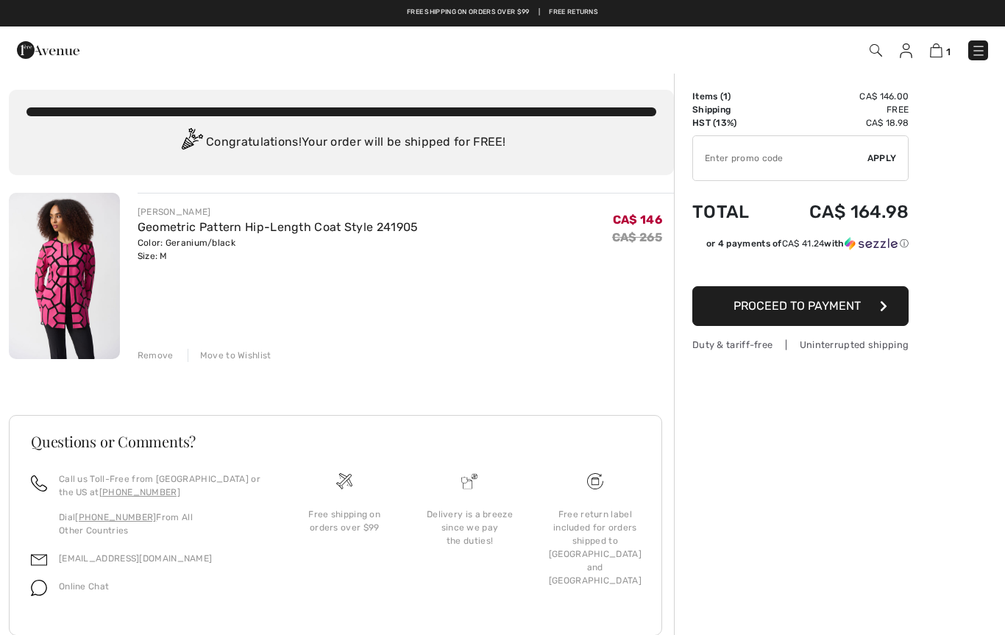
click at [878, 320] on button "Proceed to Payment" at bounding box center [800, 306] width 216 height 40
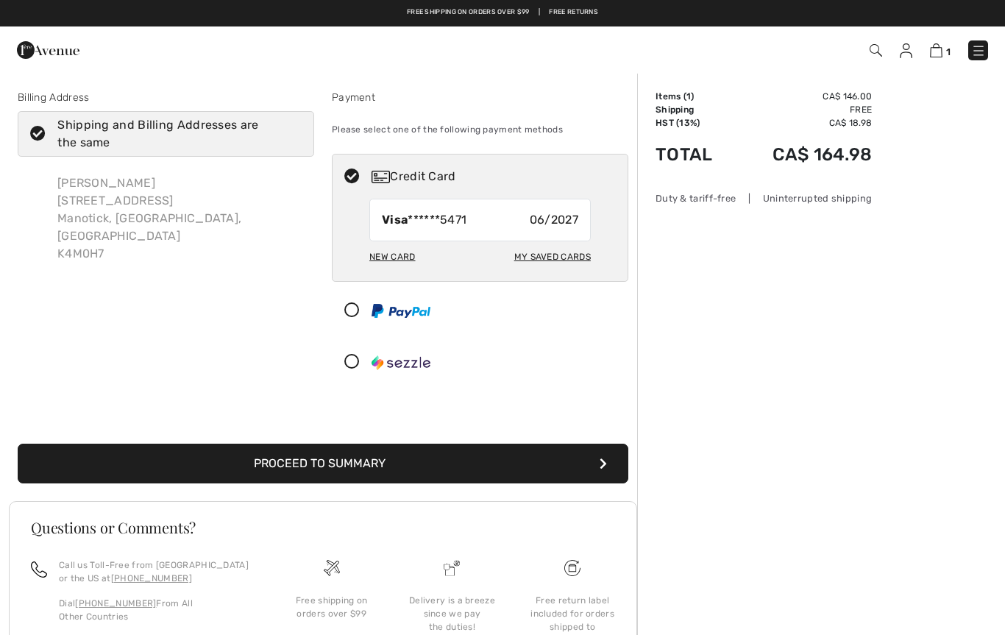
click at [602, 464] on icon "submit" at bounding box center [603, 464] width 7 height 12
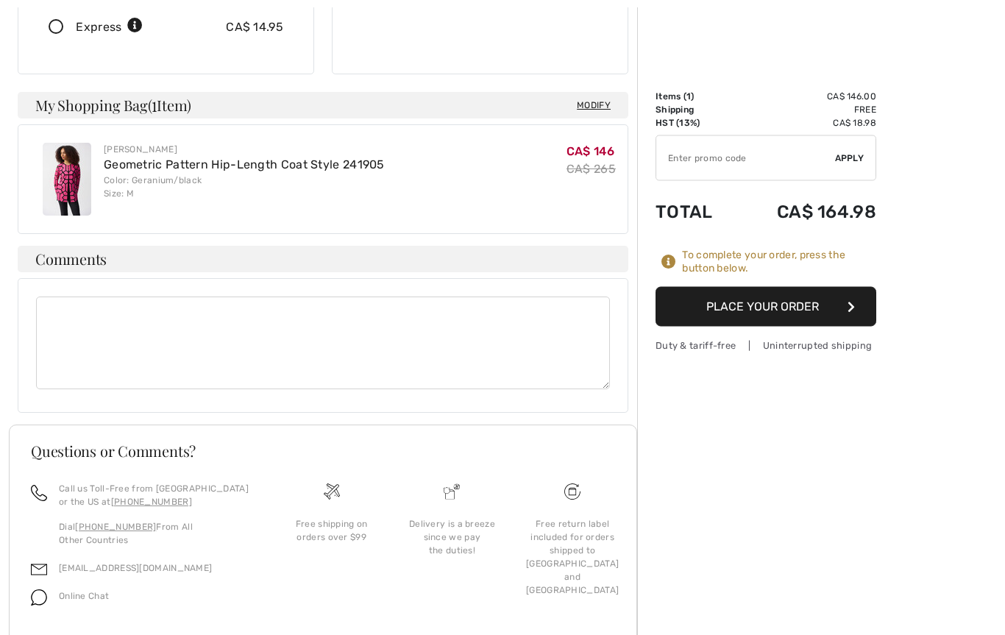
scroll to position [402, 0]
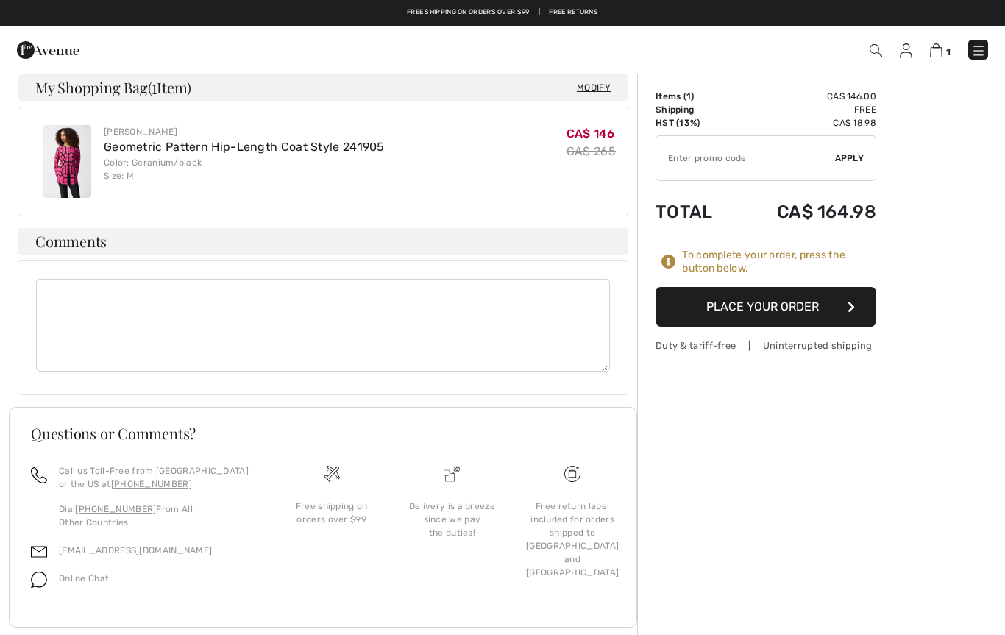
click at [853, 308] on icon "button" at bounding box center [851, 307] width 7 height 12
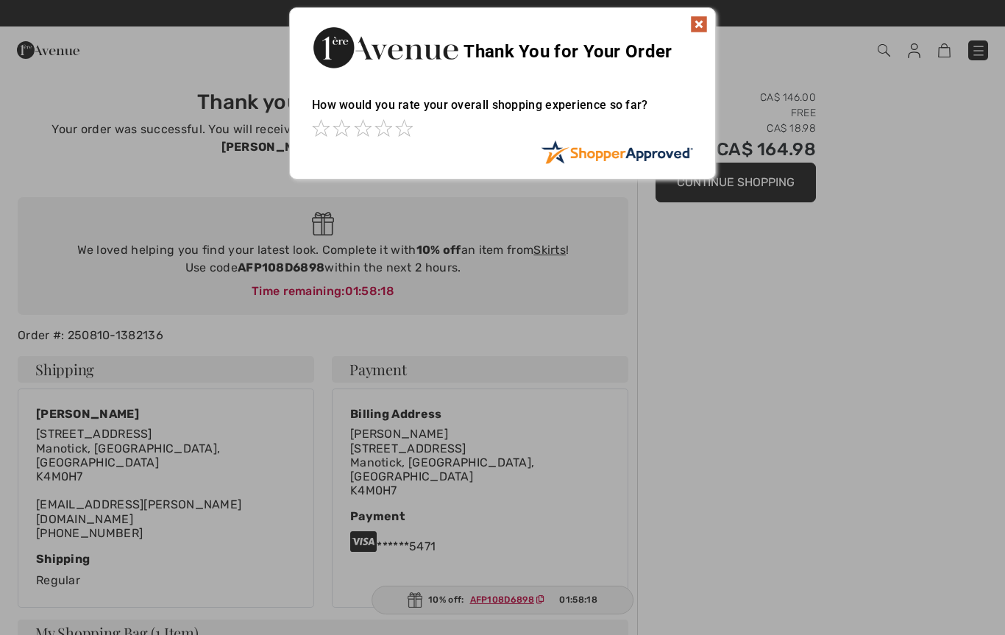
click at [697, 31] on img at bounding box center [699, 24] width 18 height 18
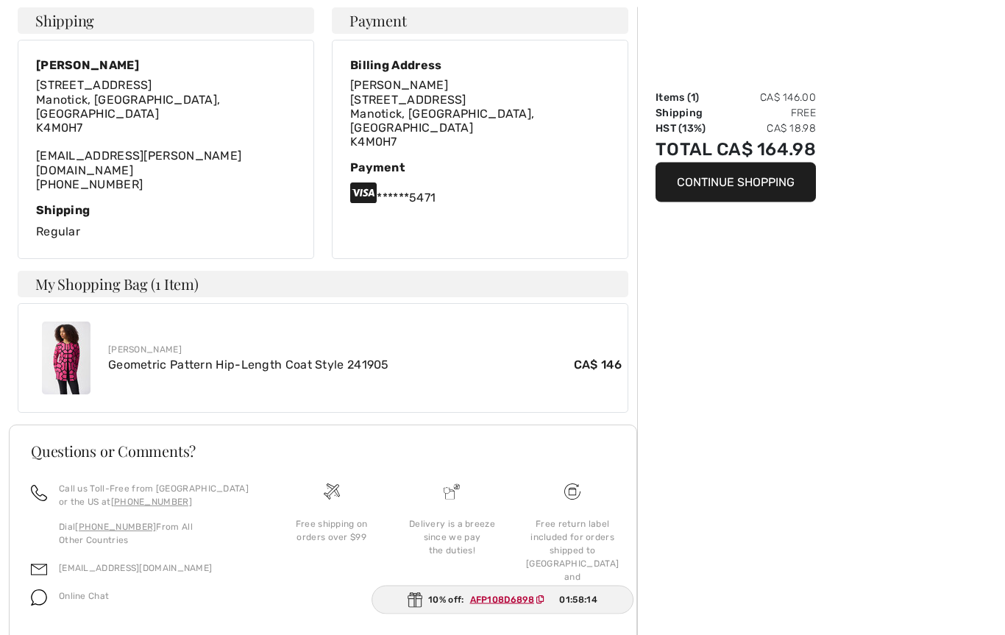
scroll to position [349, 0]
